Goal: Manage account settings

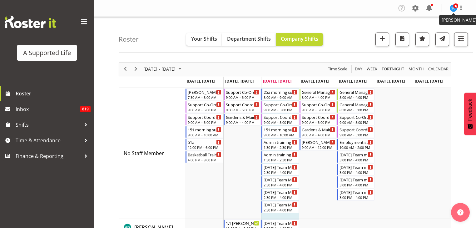
click at [454, 10] on img at bounding box center [453, 7] width 7 height 7
click at [427, 23] on link "Profile" at bounding box center [435, 21] width 60 height 11
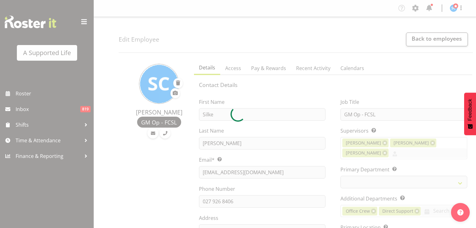
select select
click at [347, 65] on div at bounding box center [238, 114] width 476 height 228
select select
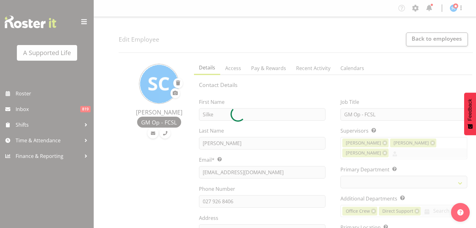
select select "565"
select select "490"
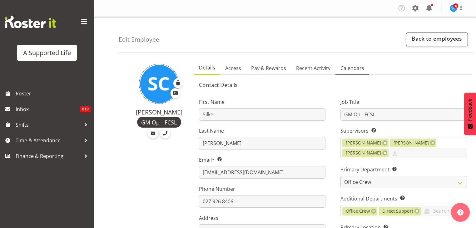
click at [348, 68] on span "Calendars" at bounding box center [352, 67] width 24 height 7
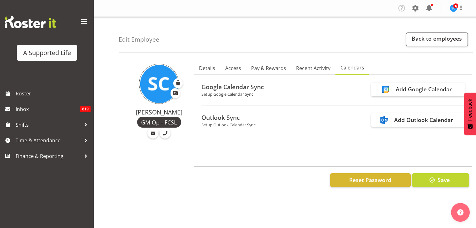
drag, startPoint x: 411, startPoint y: 119, endPoint x: 288, endPoint y: 130, distance: 122.6
click at [288, 130] on div "Google Calendar Sync Setup Google Calendar Sync Add Google Calendar Outlook Syn…" at bounding box center [333, 113] width 268 height 66
click at [410, 92] on div "Add Google Calendar" at bounding box center [424, 89] width 56 height 8
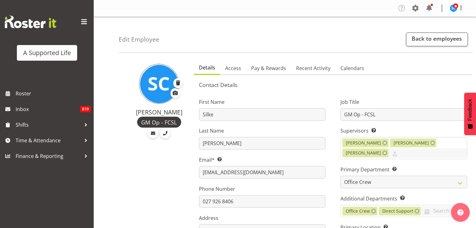
select select "565"
select select "490"
click at [340, 66] on span "Calendars" at bounding box center [352, 67] width 24 height 7
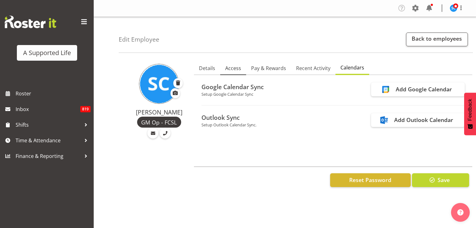
click at [239, 71] on span "Access" at bounding box center [233, 67] width 16 height 7
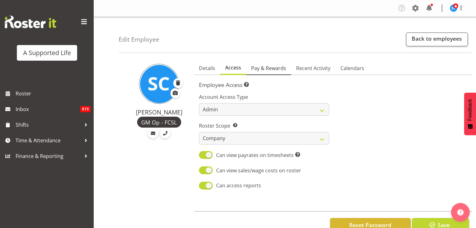
click at [271, 66] on span "Pay & Rewards" at bounding box center [268, 67] width 35 height 7
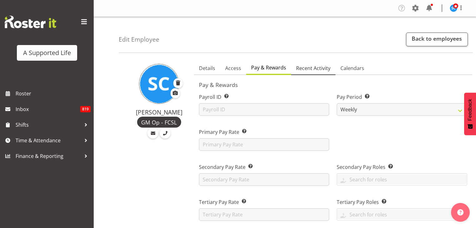
click at [296, 66] on span "Recent Activity" at bounding box center [313, 67] width 34 height 7
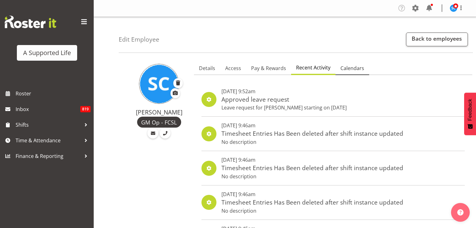
click at [352, 69] on span "Calendars" at bounding box center [352, 67] width 24 height 7
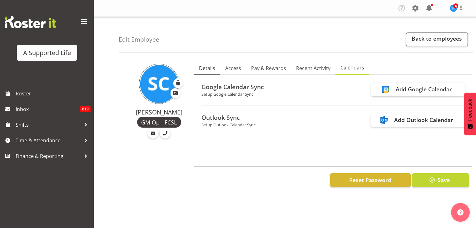
click at [207, 67] on span "Details" at bounding box center [207, 67] width 16 height 7
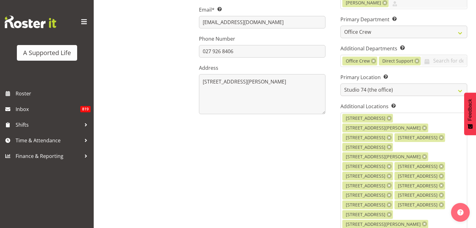
scroll to position [29, 0]
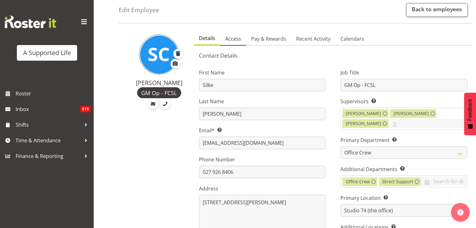
click at [236, 37] on span "Access" at bounding box center [233, 38] width 16 height 7
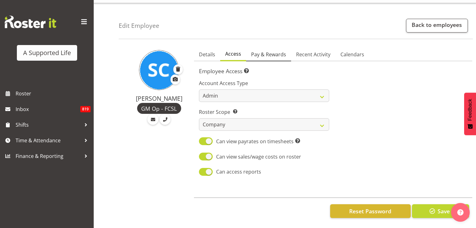
click at [276, 51] on span "Pay & Rewards" at bounding box center [268, 54] width 35 height 7
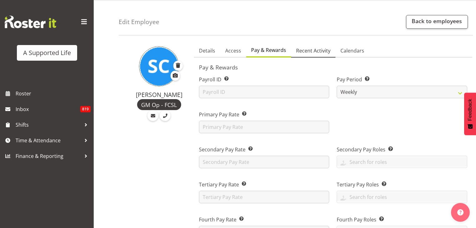
click at [302, 51] on span "Recent Activity" at bounding box center [313, 50] width 34 height 7
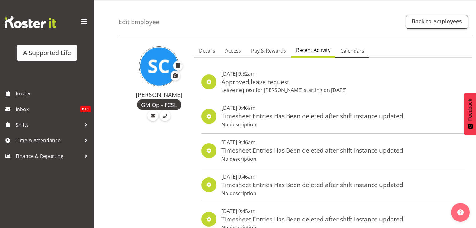
click at [347, 49] on span "Calendars" at bounding box center [352, 50] width 24 height 7
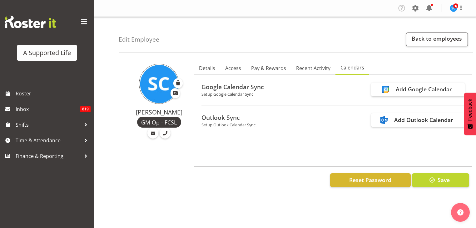
drag, startPoint x: 402, startPoint y: 120, endPoint x: 302, endPoint y: 140, distance: 102.1
click at [302, 140] on div "Google Calendar Sync Setup Google Calendar Sync Add Google Calendar Outlook Syn…" at bounding box center [333, 113] width 268 height 66
click at [212, 68] on span "Details" at bounding box center [207, 67] width 16 height 7
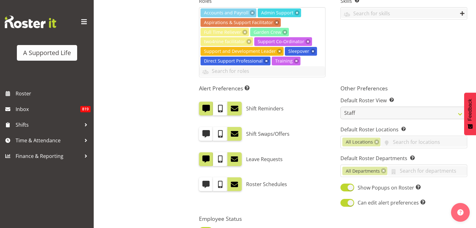
scroll to position [504, 0]
